Goal: Task Accomplishment & Management: Use online tool/utility

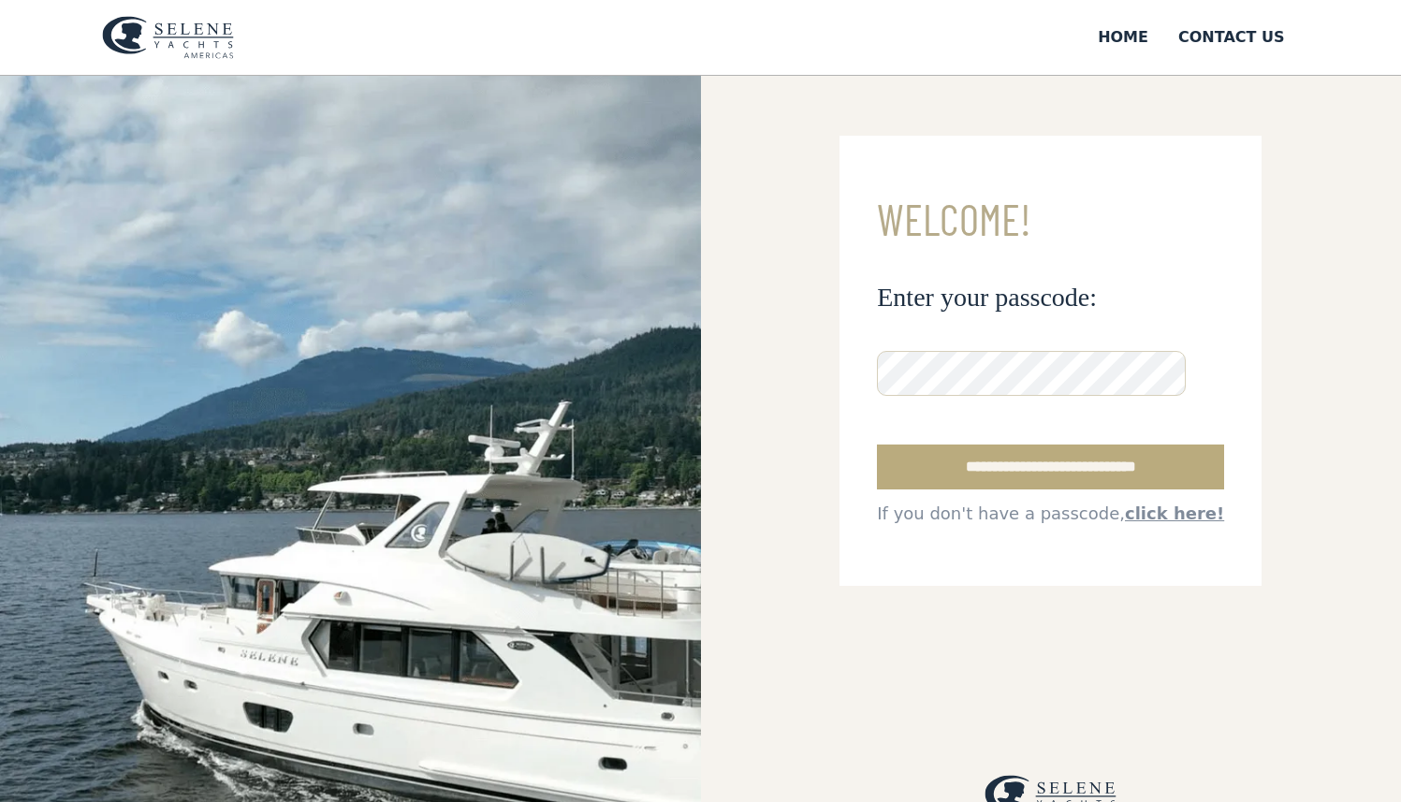
click at [972, 458] on input "**********" at bounding box center [1050, 466] width 347 height 45
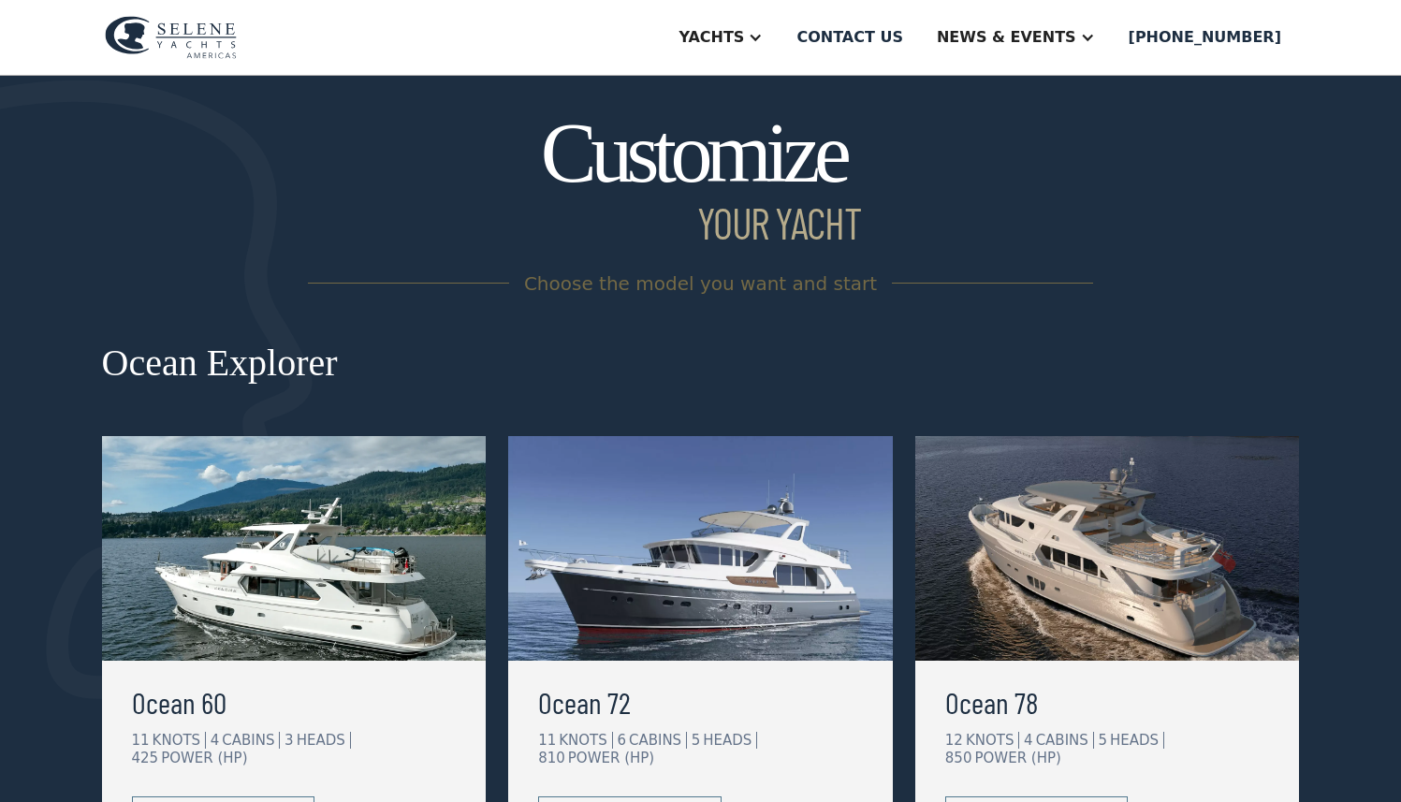
scroll to position [319, 0]
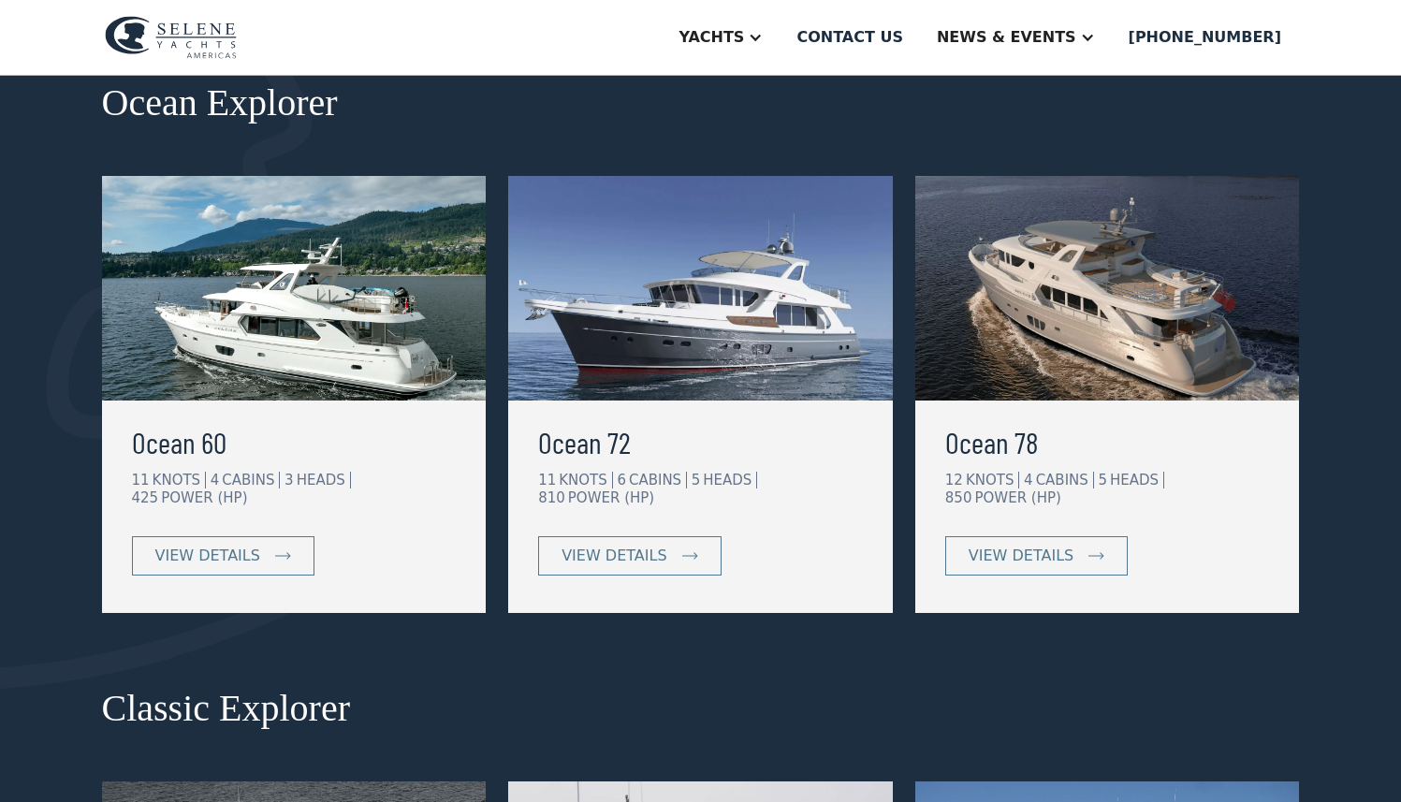
click at [675, 332] on img at bounding box center [700, 288] width 385 height 225
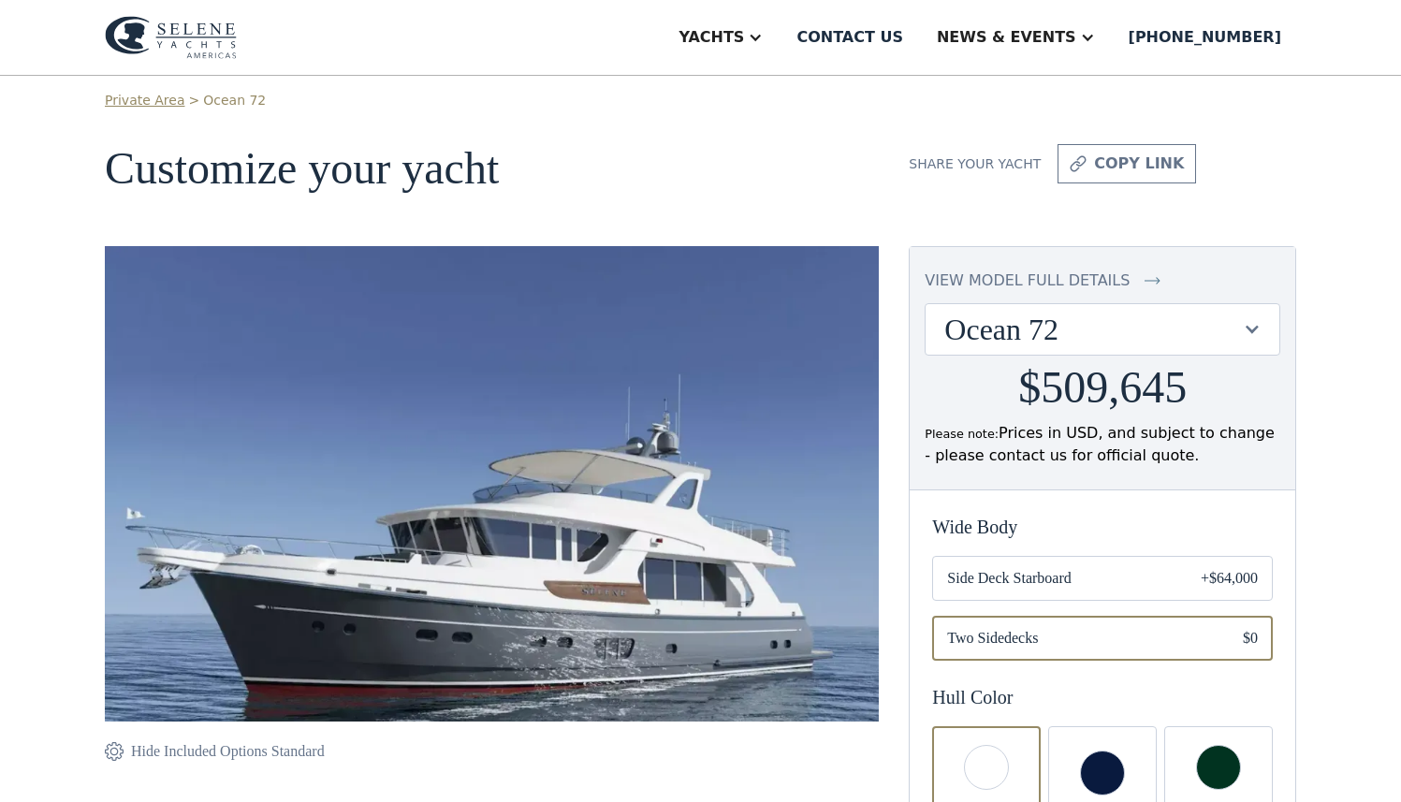
scroll to position [118, 0]
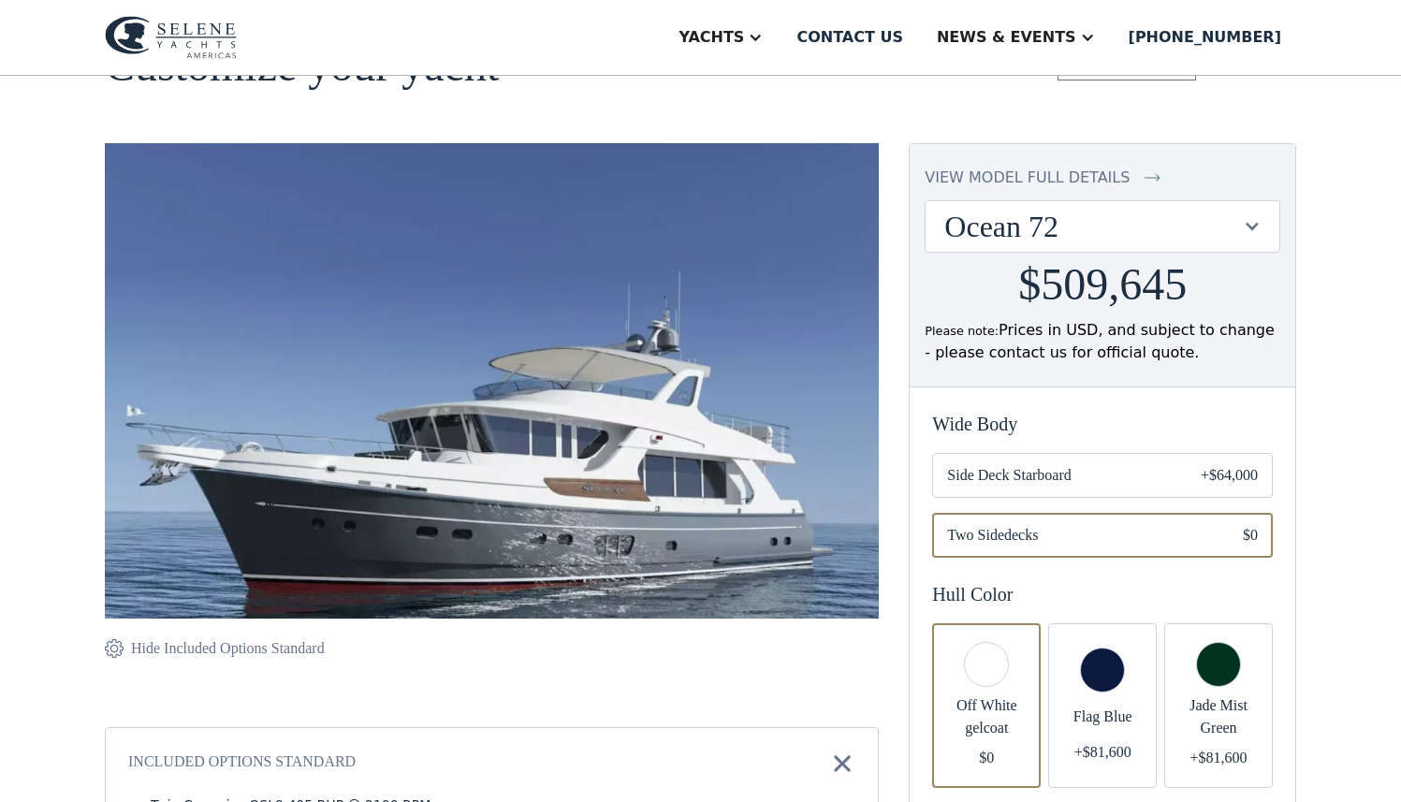
click at [1098, 225] on div "Ocean 72" at bounding box center [1093, 227] width 298 height 36
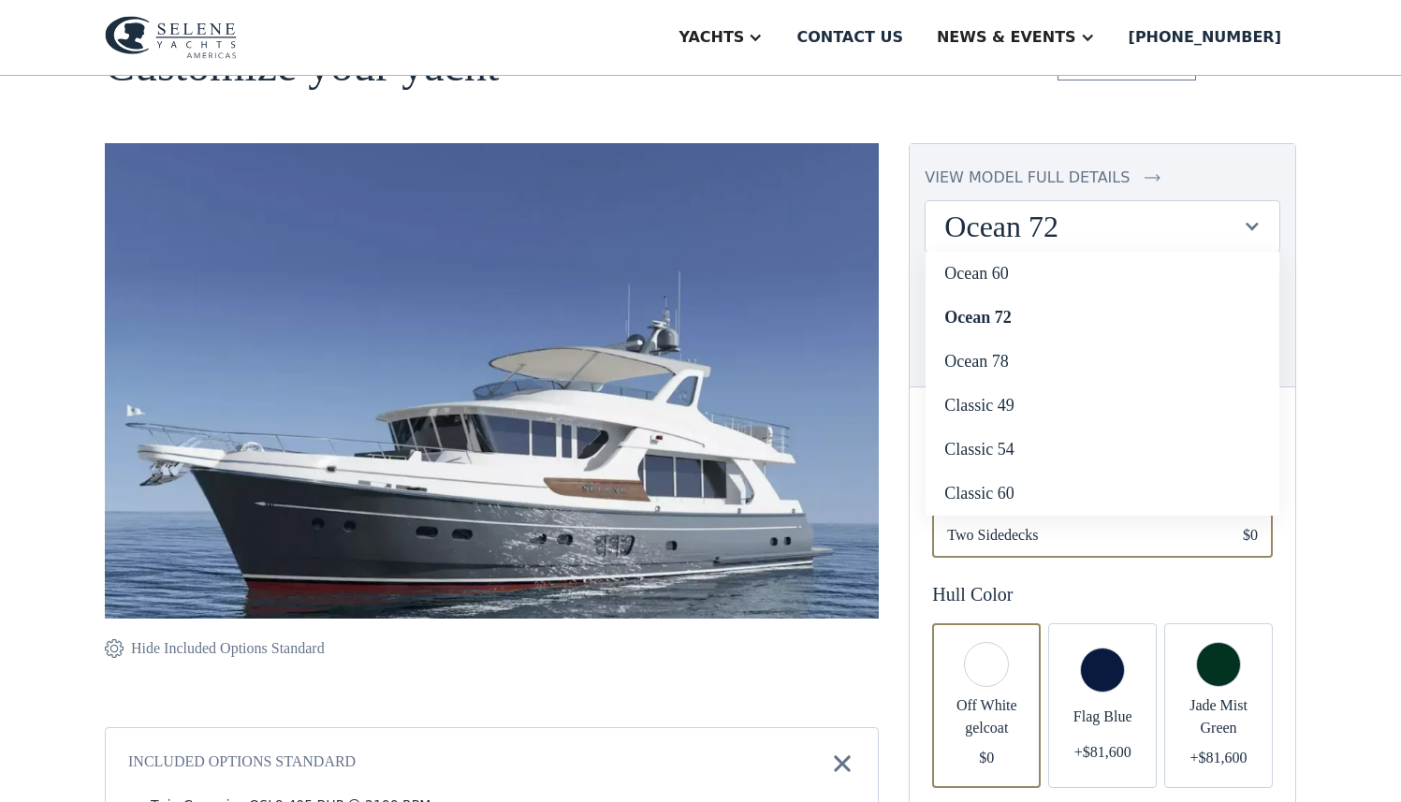
click at [1093, 229] on div "Ocean 72" at bounding box center [1093, 227] width 298 height 36
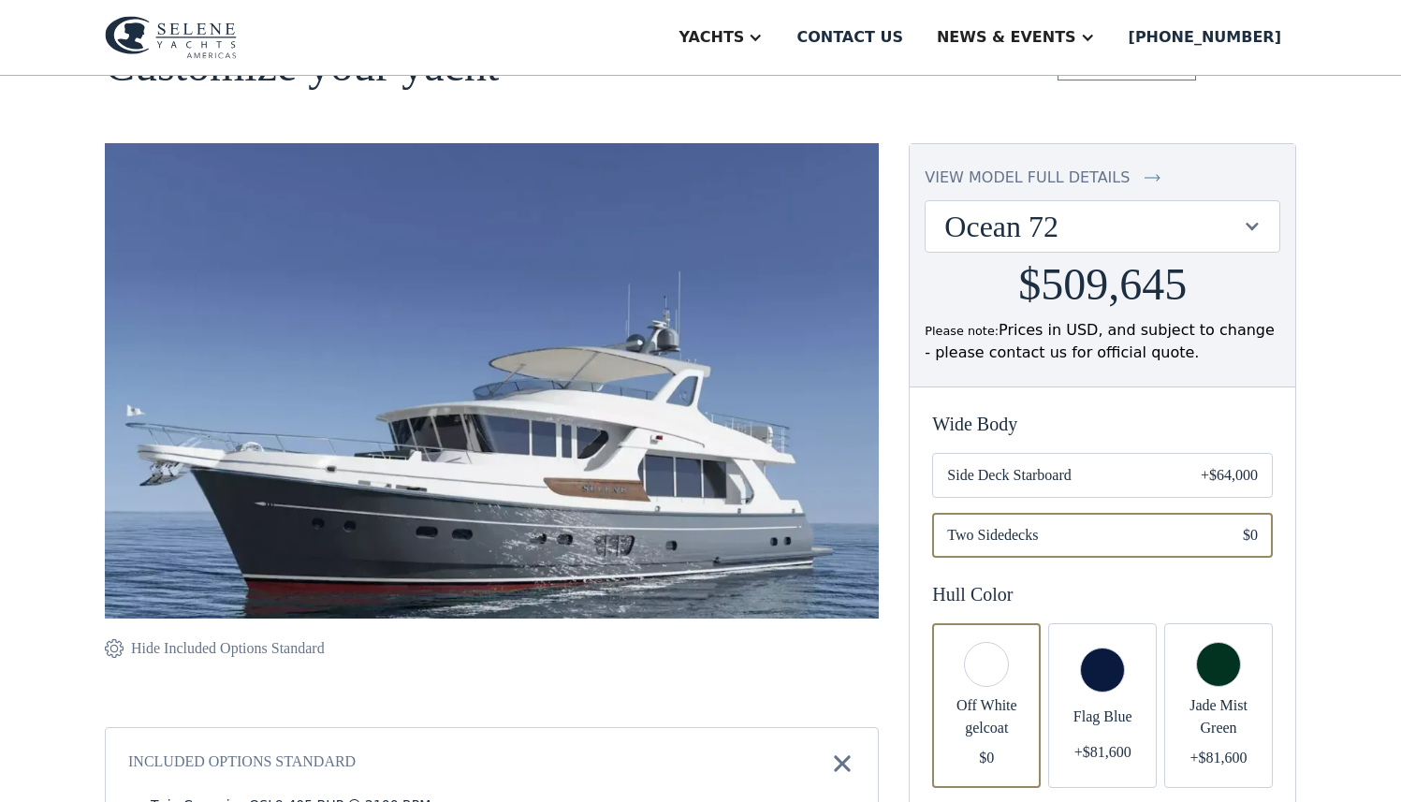
click at [1046, 233] on div "Ocean 72" at bounding box center [1093, 227] width 298 height 36
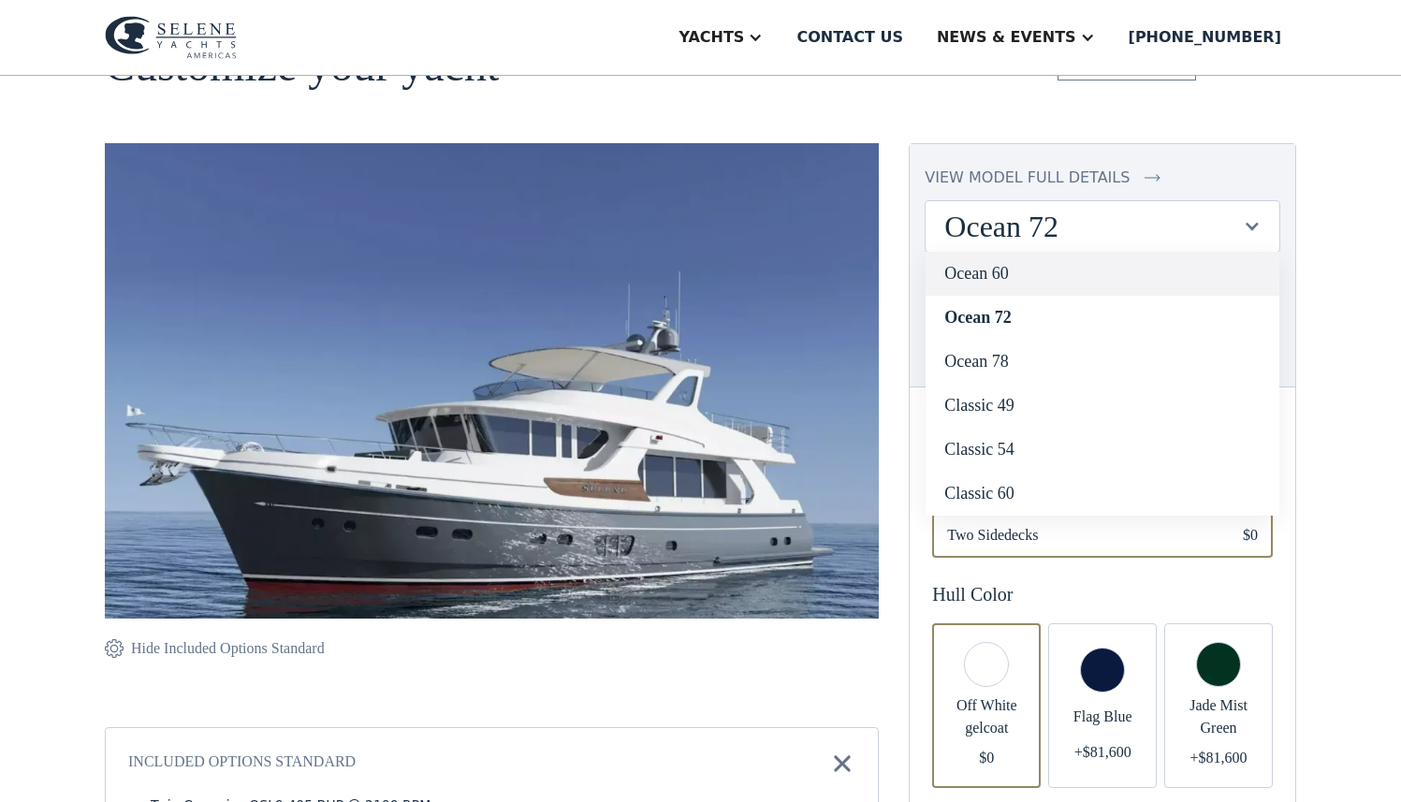
click at [1006, 276] on link "Ocean 60" at bounding box center [1102, 274] width 354 height 44
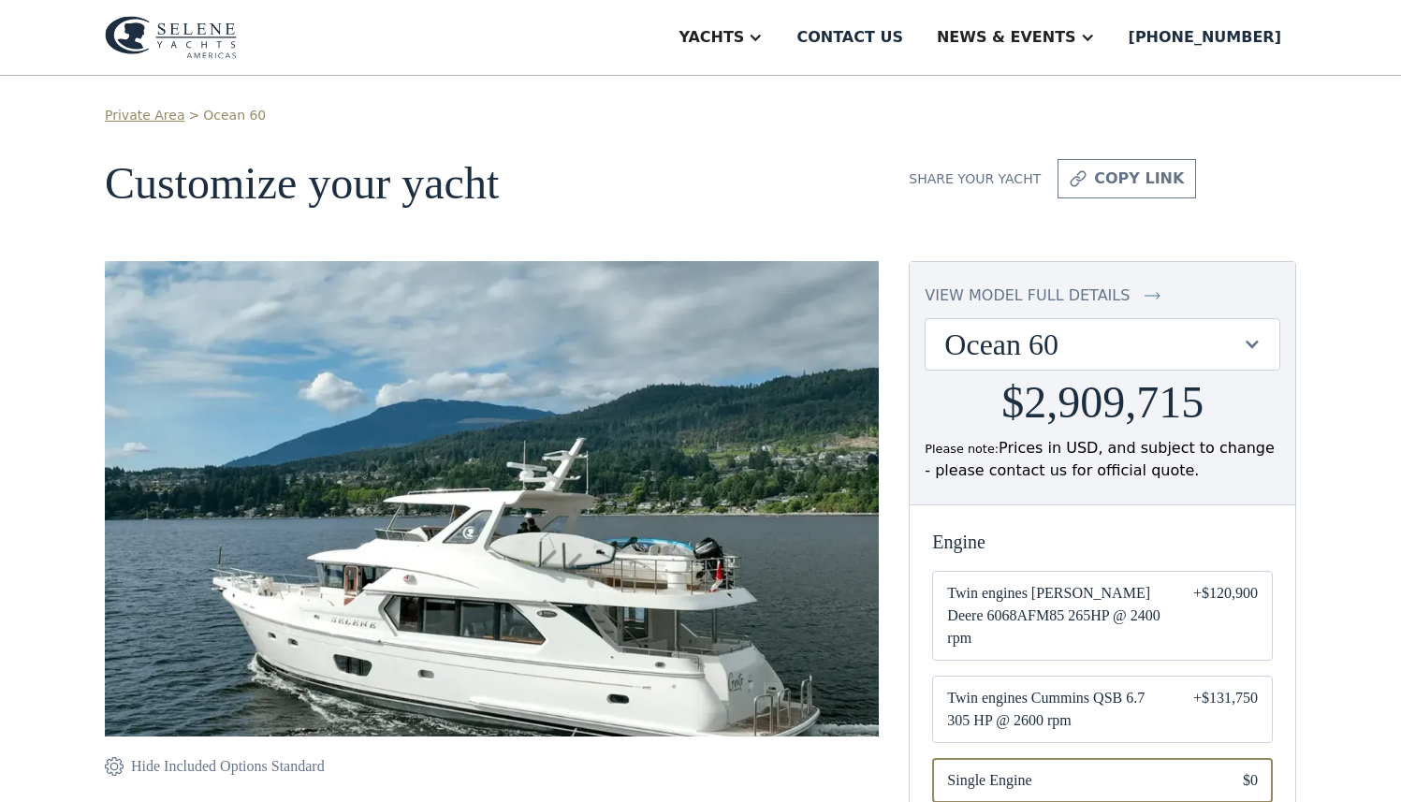
click at [1055, 319] on div "Ocean 60" at bounding box center [1102, 344] width 354 height 51
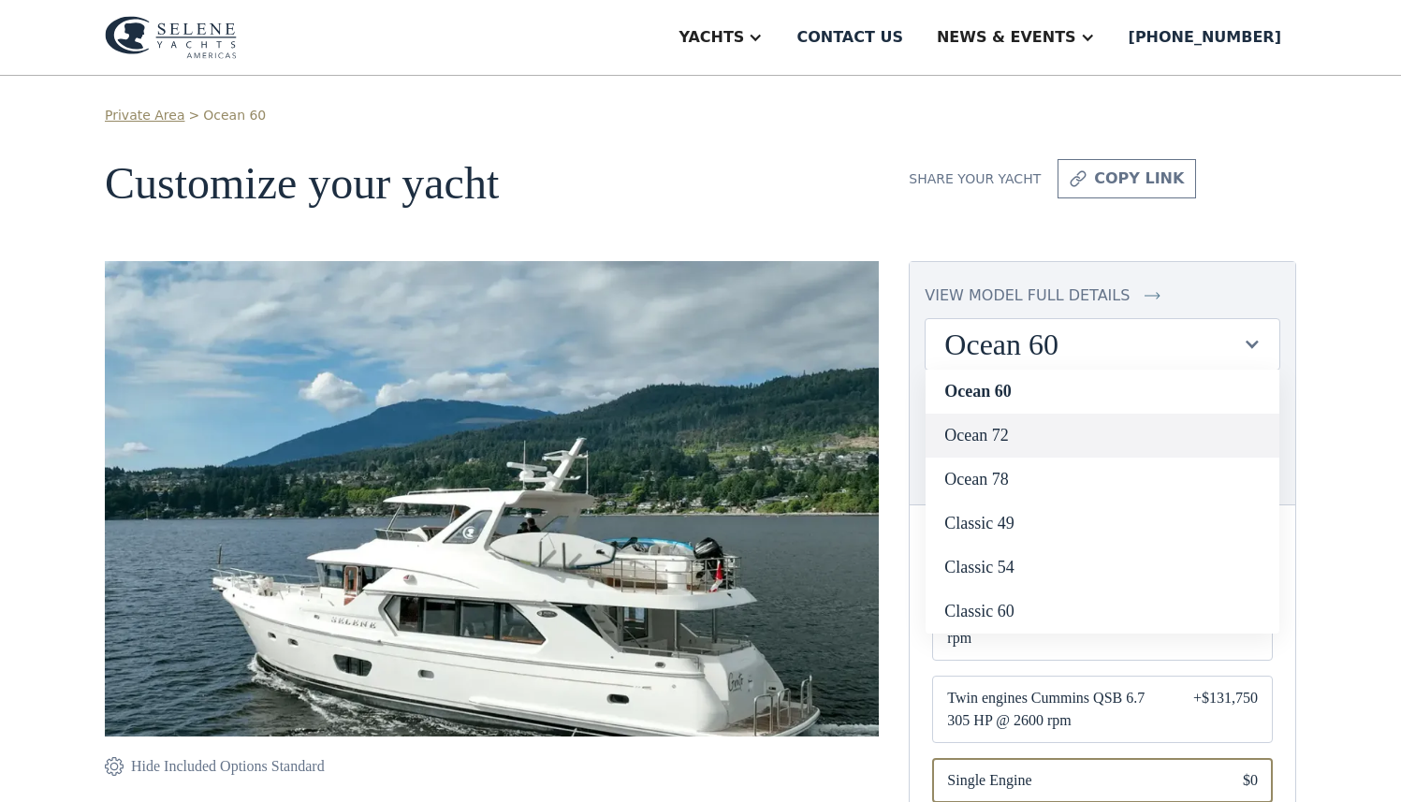
click at [989, 439] on link "Ocean 72" at bounding box center [1102, 436] width 354 height 44
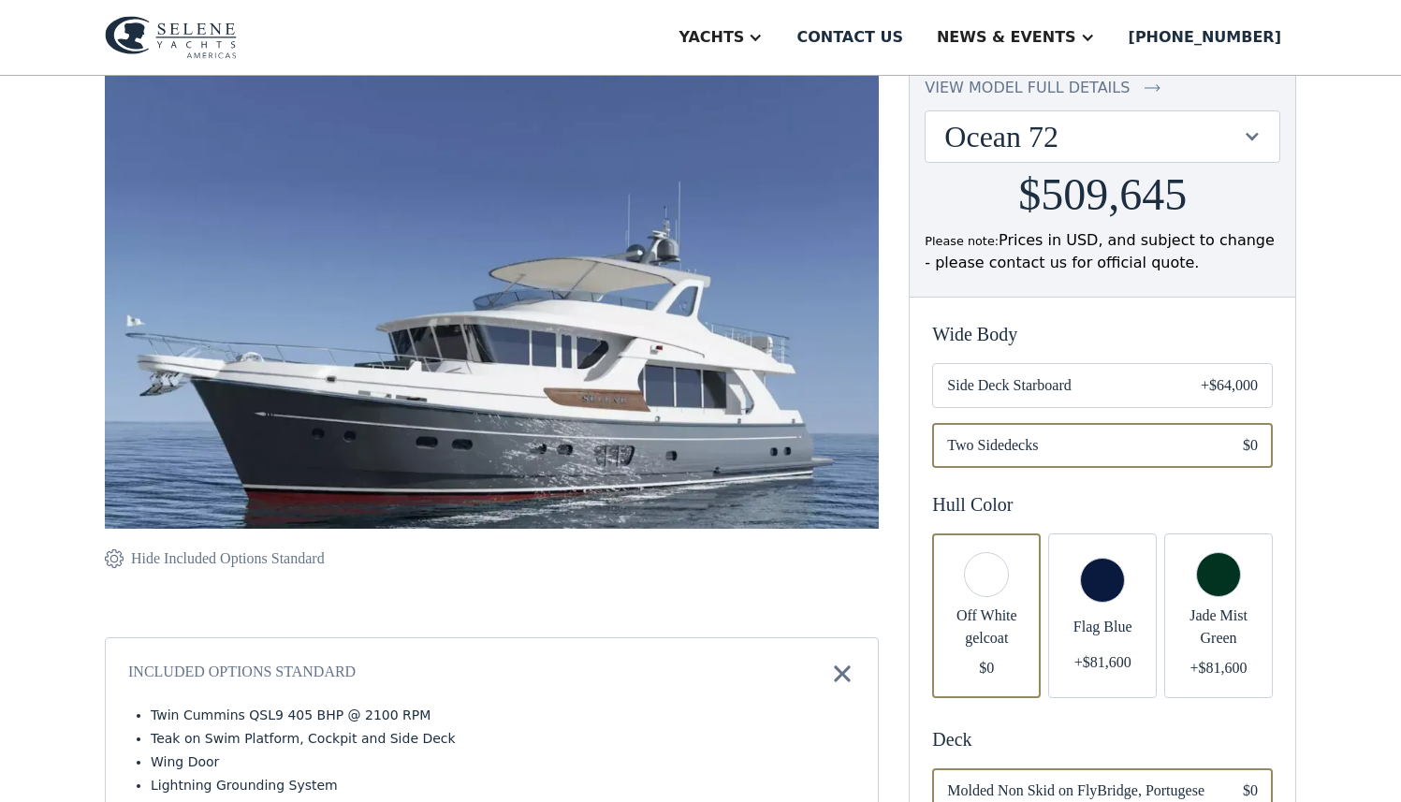
scroll to position [284, 0]
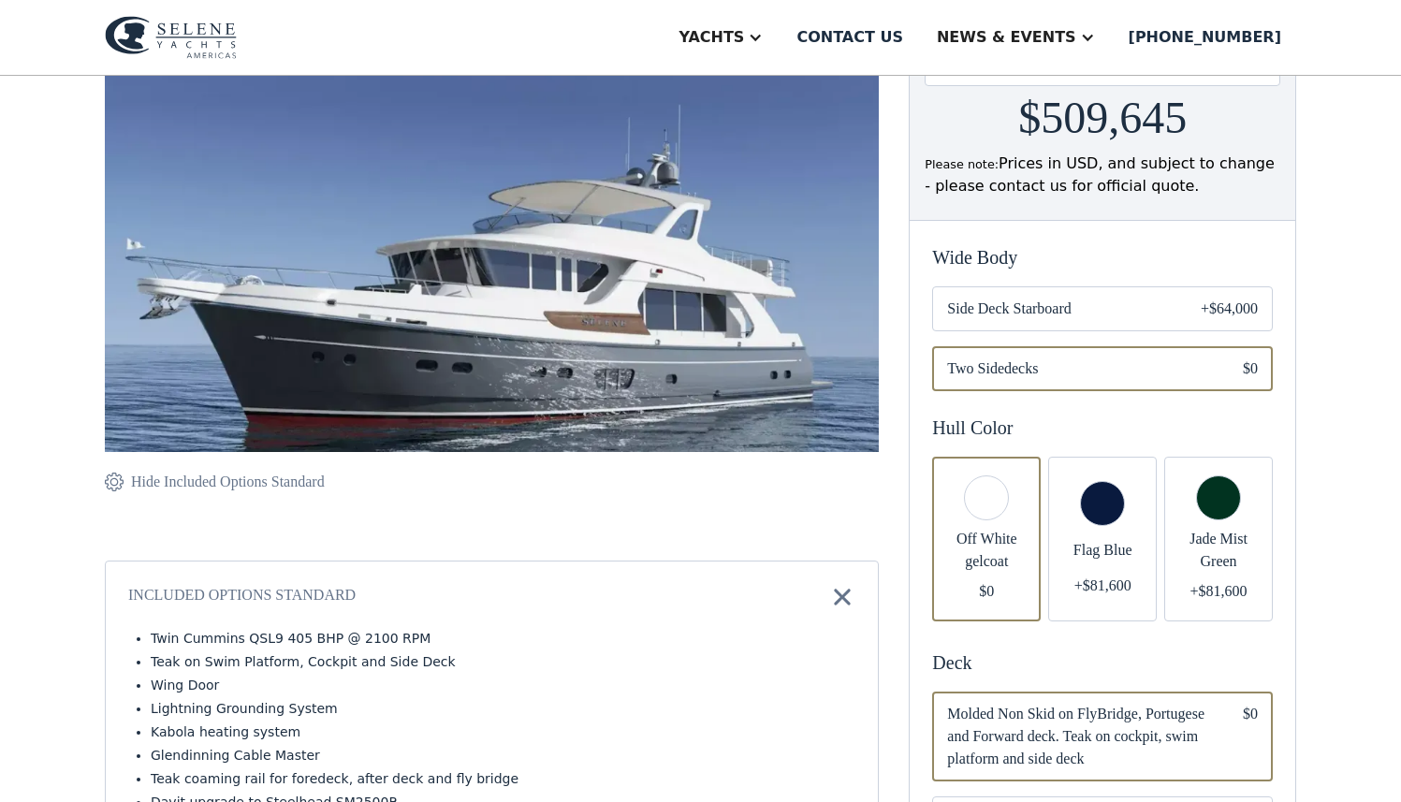
click at [1037, 306] on span "Side Deck Starboard" at bounding box center [1059, 309] width 224 height 22
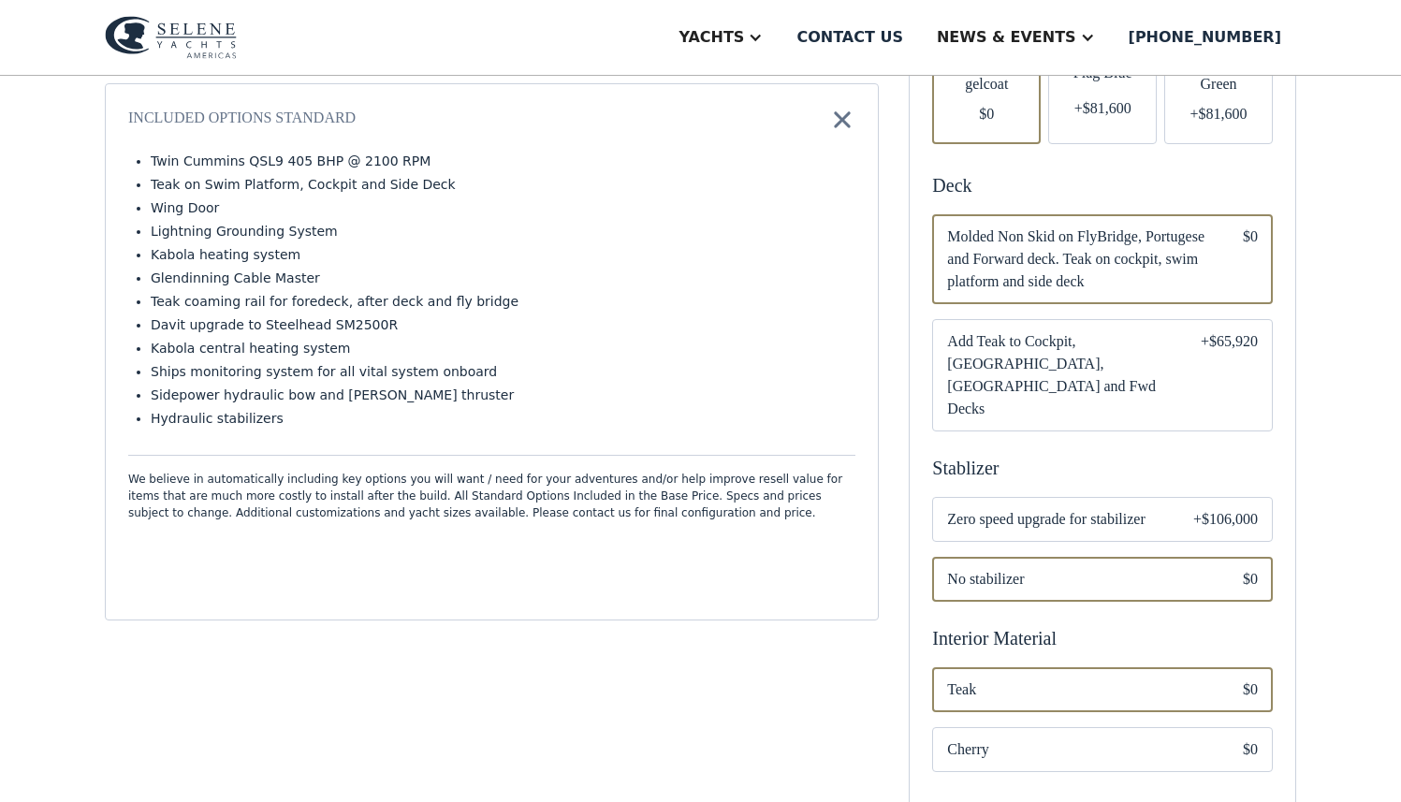
scroll to position [1030, 0]
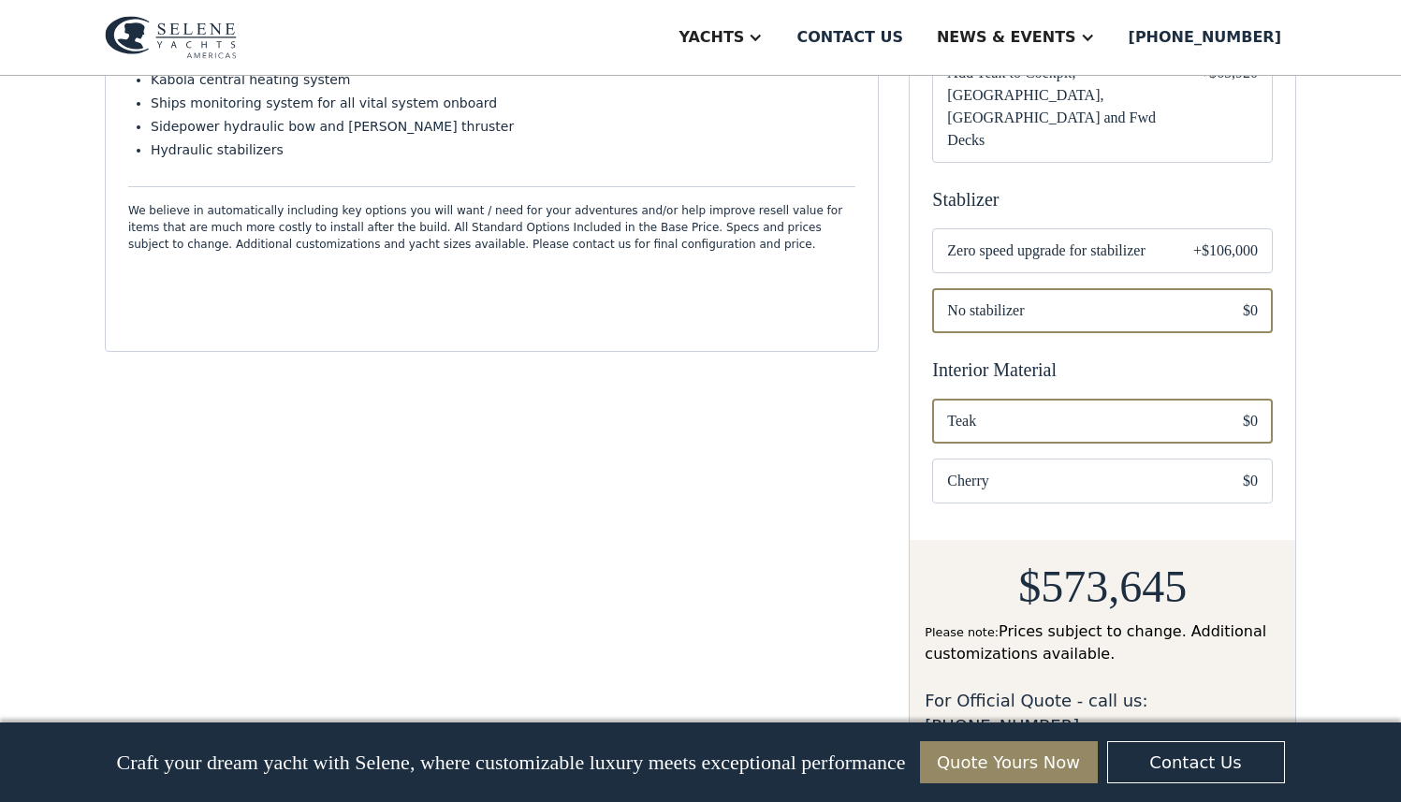
click at [1051, 240] on span "Zero speed upgrade for stabilizer" at bounding box center [1055, 251] width 216 height 22
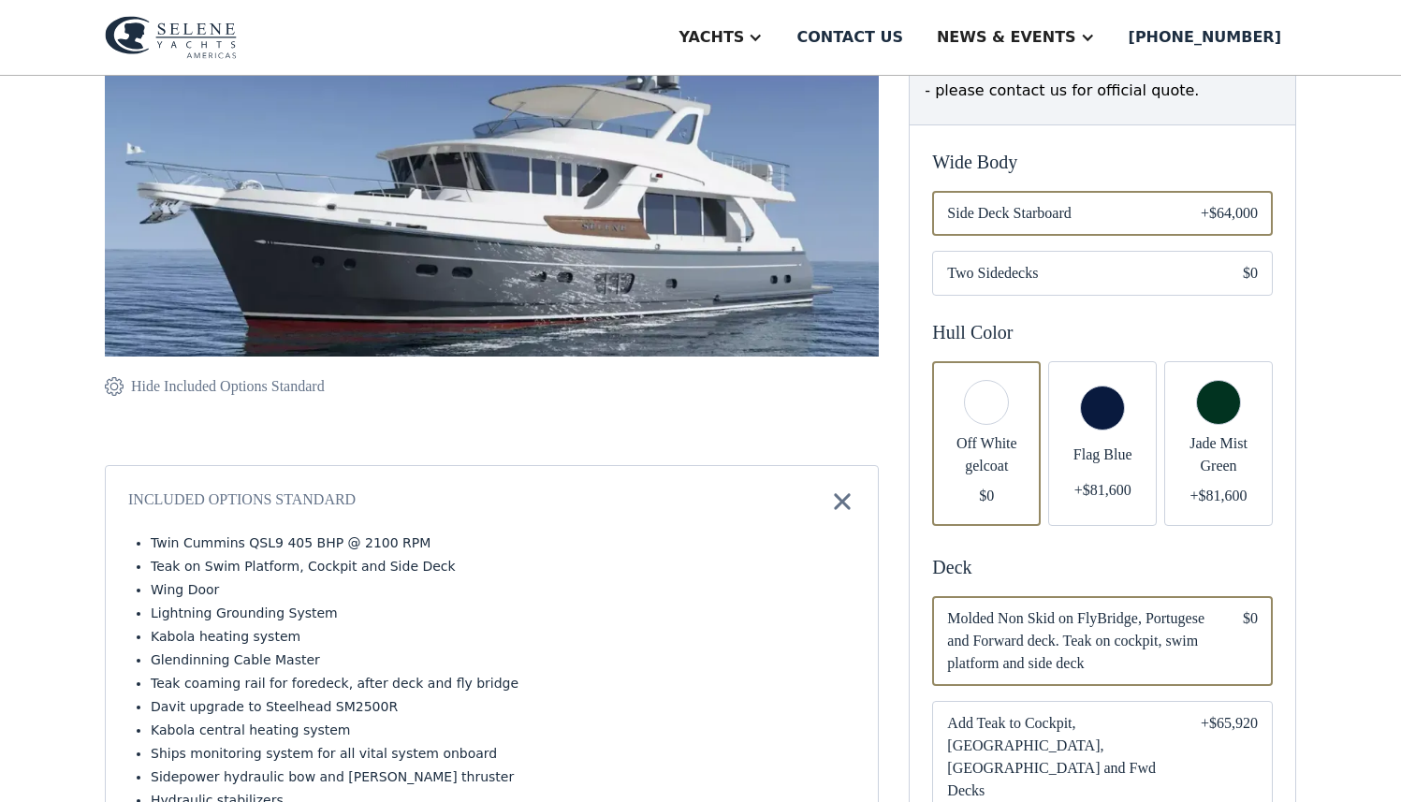
scroll to position [514, 0]
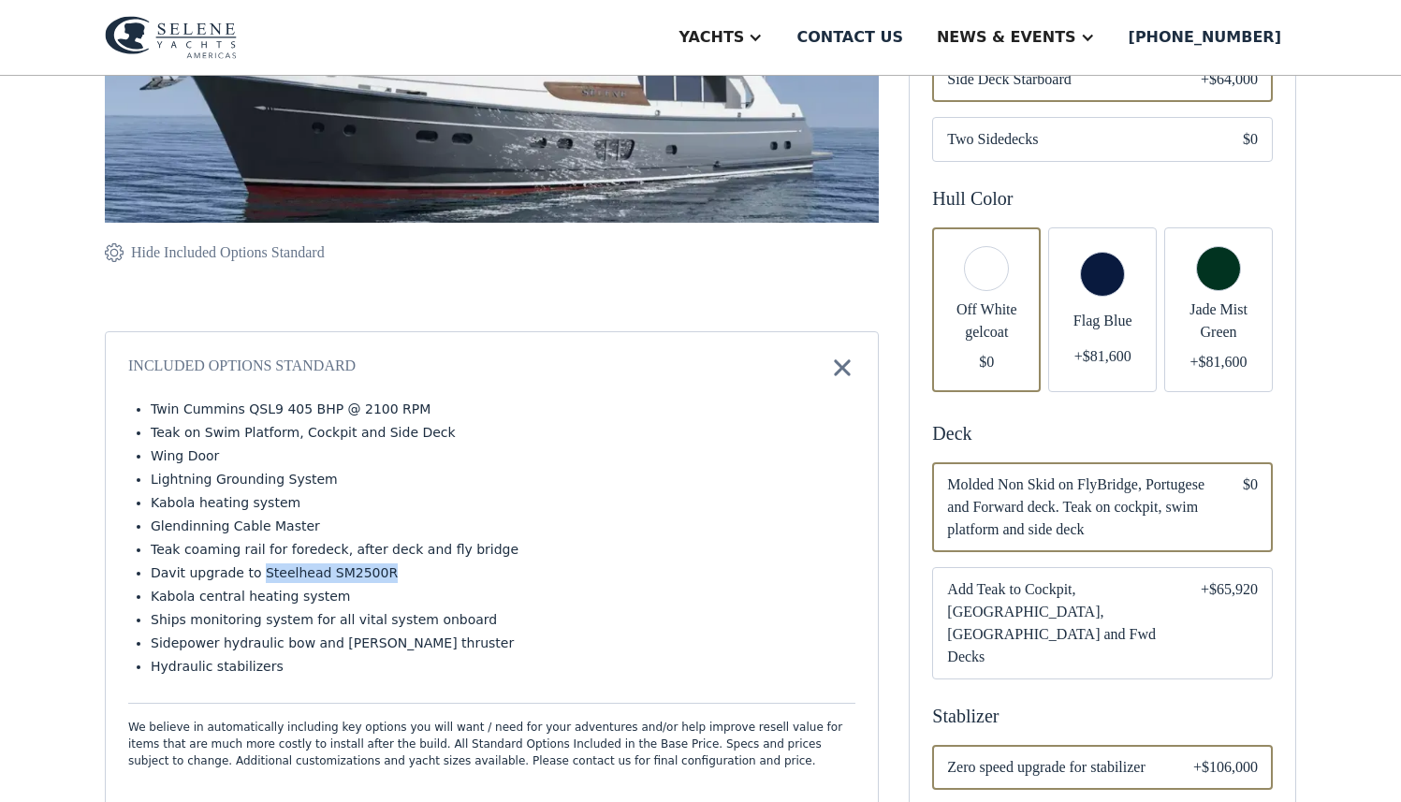
drag, startPoint x: 256, startPoint y: 574, endPoint x: 382, endPoint y: 575, distance: 125.4
click at [382, 575] on li "Davit upgrade to Steelhead SM2500R" at bounding box center [503, 573] width 704 height 20
copy li "Steelhead SM2500R"
